Goal: Find specific page/section: Find specific page/section

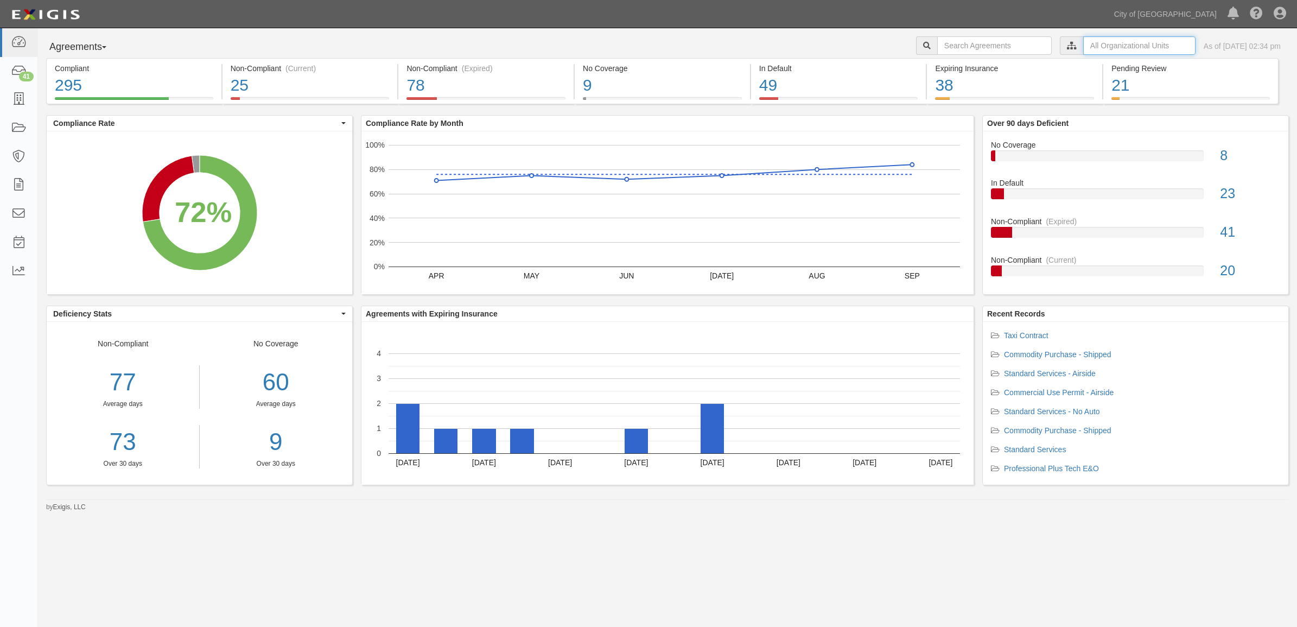
click at [1104, 53] on input "text" at bounding box center [1140, 45] width 112 height 18
click at [956, 66] on icon at bounding box center [958, 65] width 8 height 5
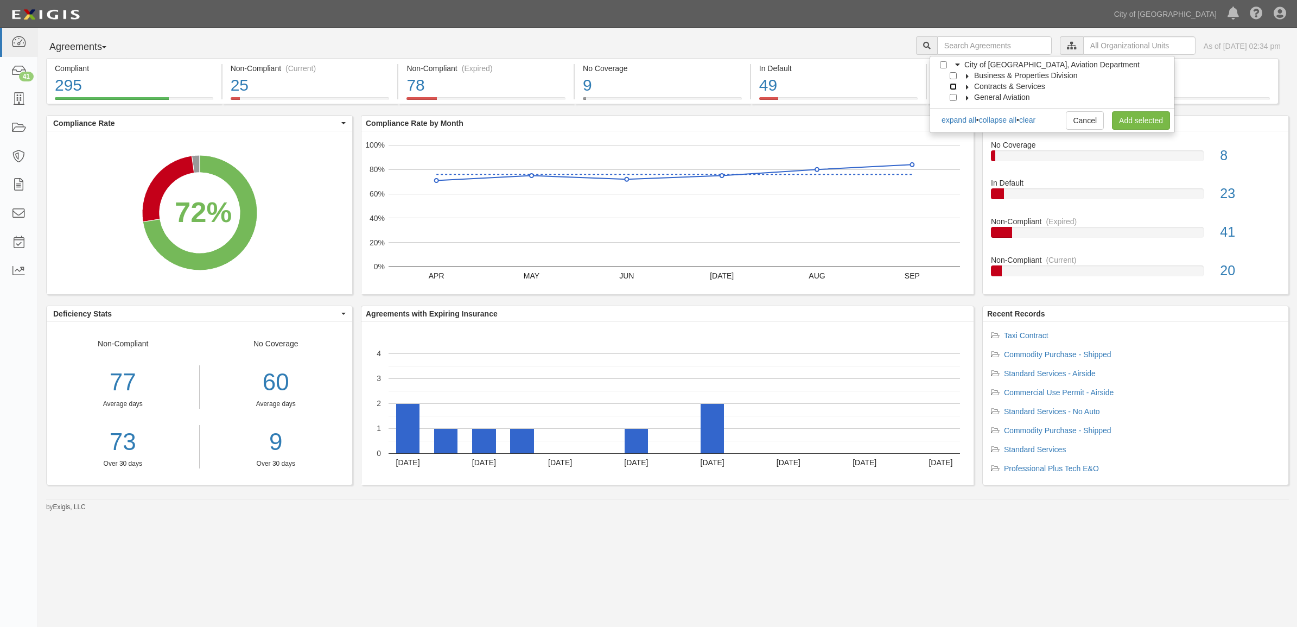
click at [950, 87] on input "Contracts & Services" at bounding box center [953, 86] width 7 height 7
checkbox input "true"
click at [1124, 116] on link "Add selected" at bounding box center [1141, 120] width 58 height 18
